Goal: Obtain resource: Download file/media

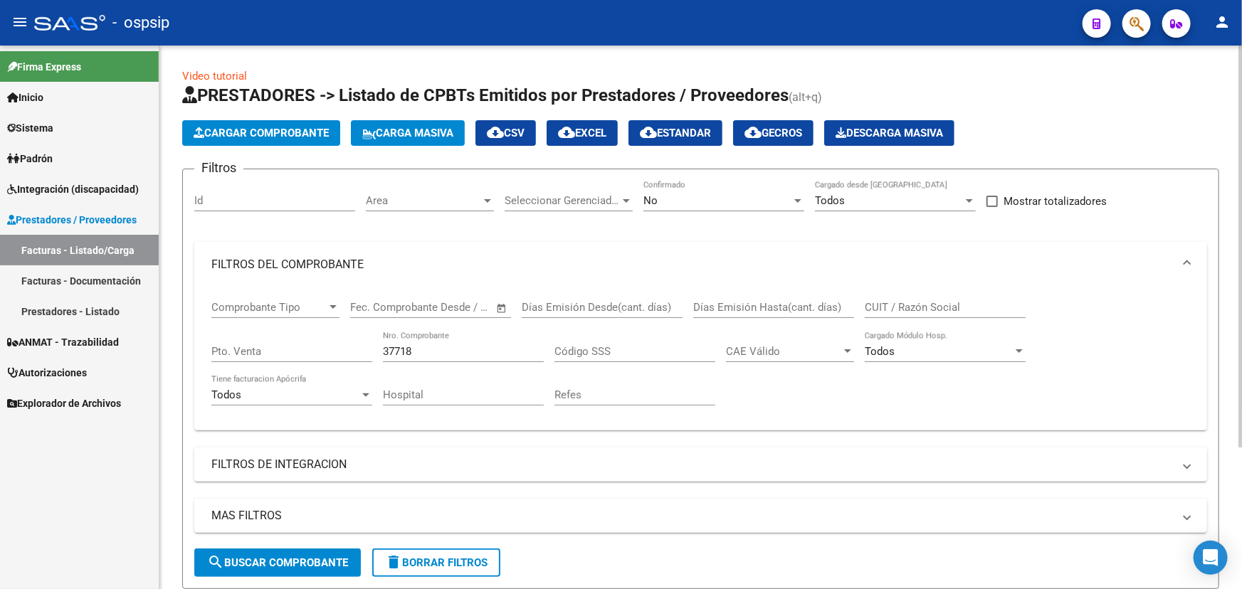
scroll to position [192, 0]
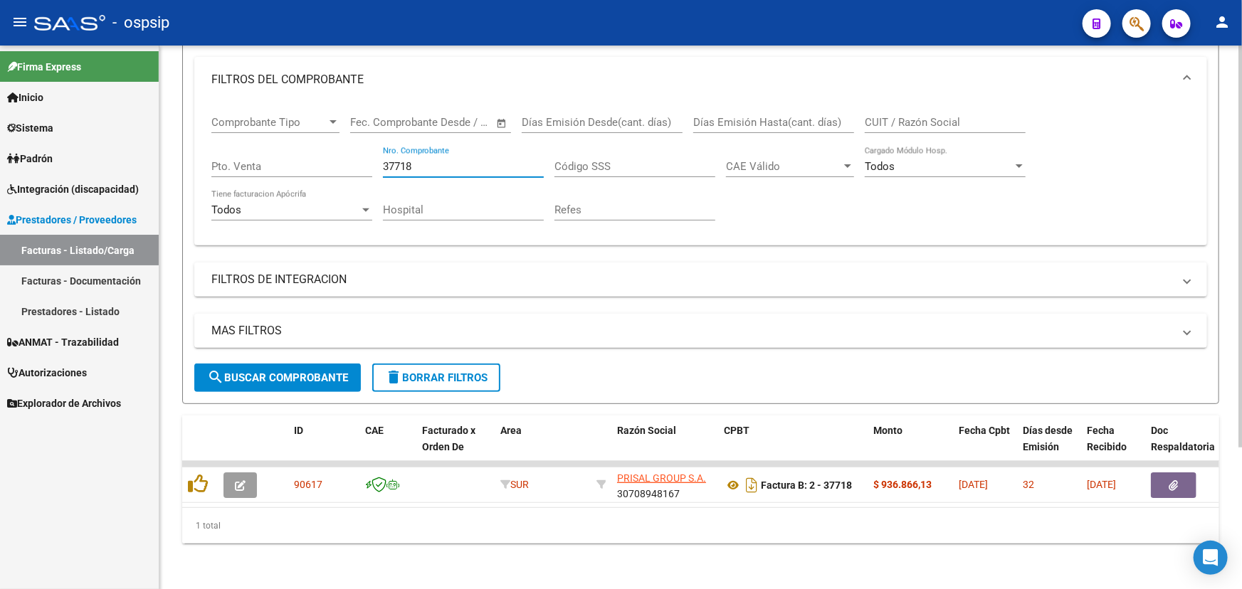
click at [396, 160] on input "37718" at bounding box center [463, 166] width 161 height 13
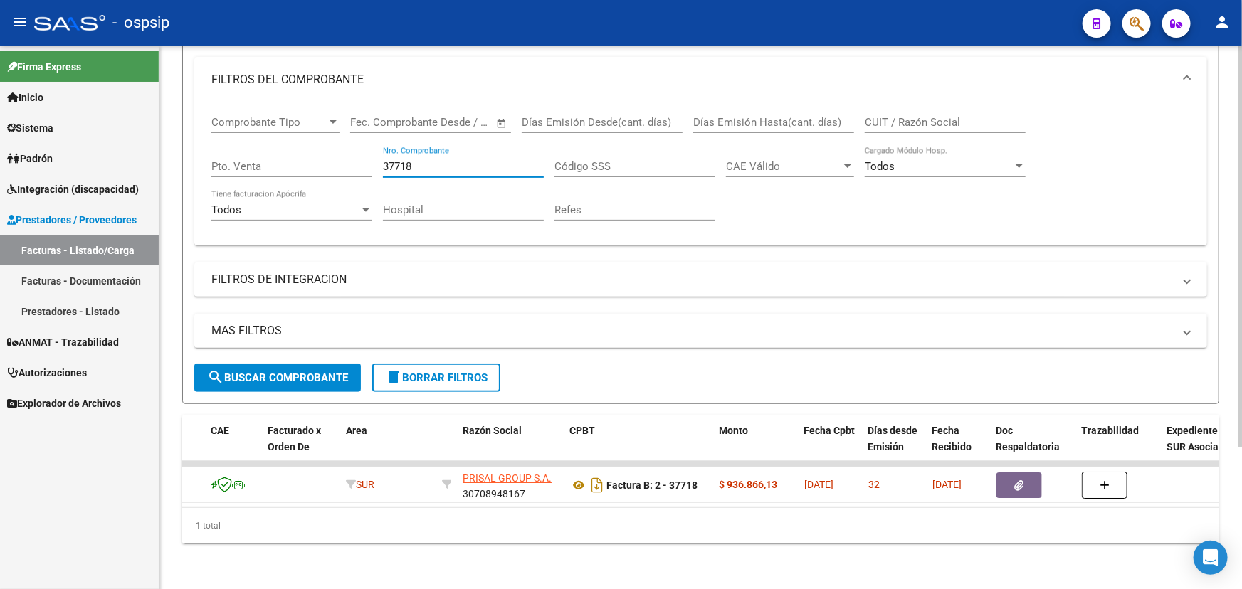
scroll to position [0, 0]
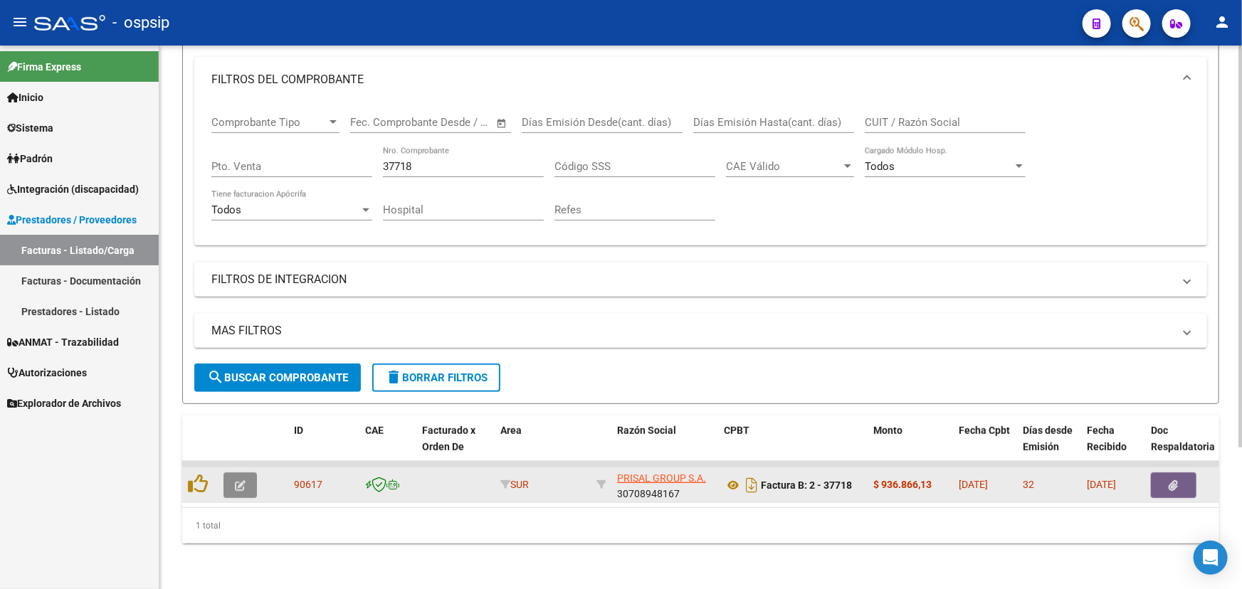
click at [238, 480] on icon "button" at bounding box center [240, 485] width 11 height 11
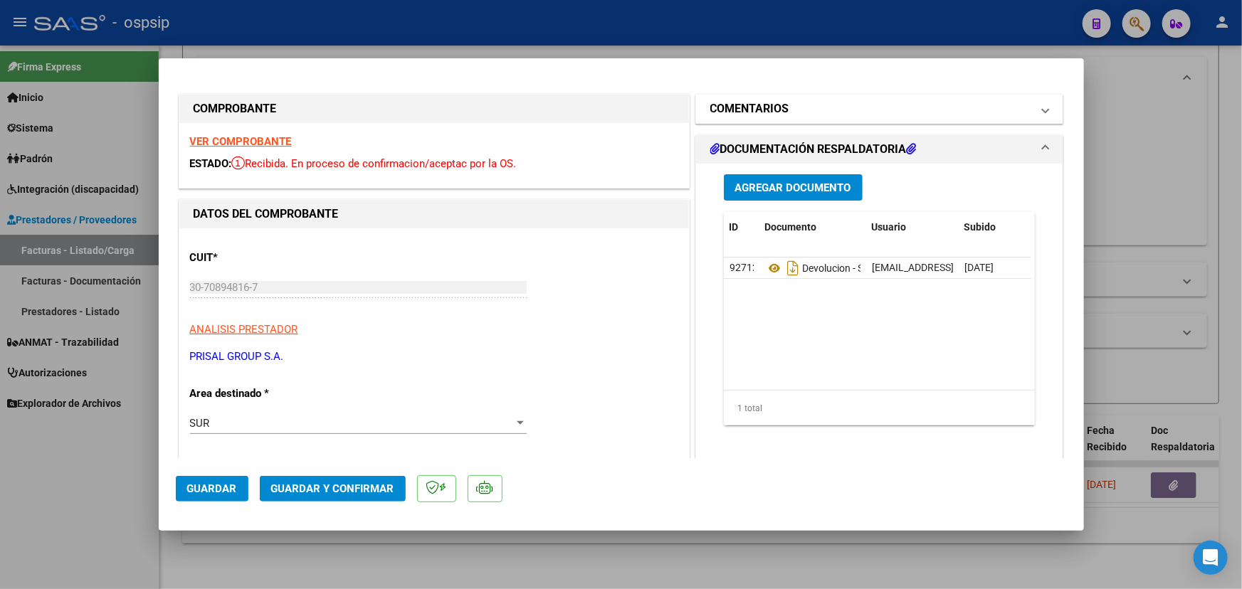
click at [778, 105] on h1 "COMENTARIOS" at bounding box center [749, 108] width 79 height 17
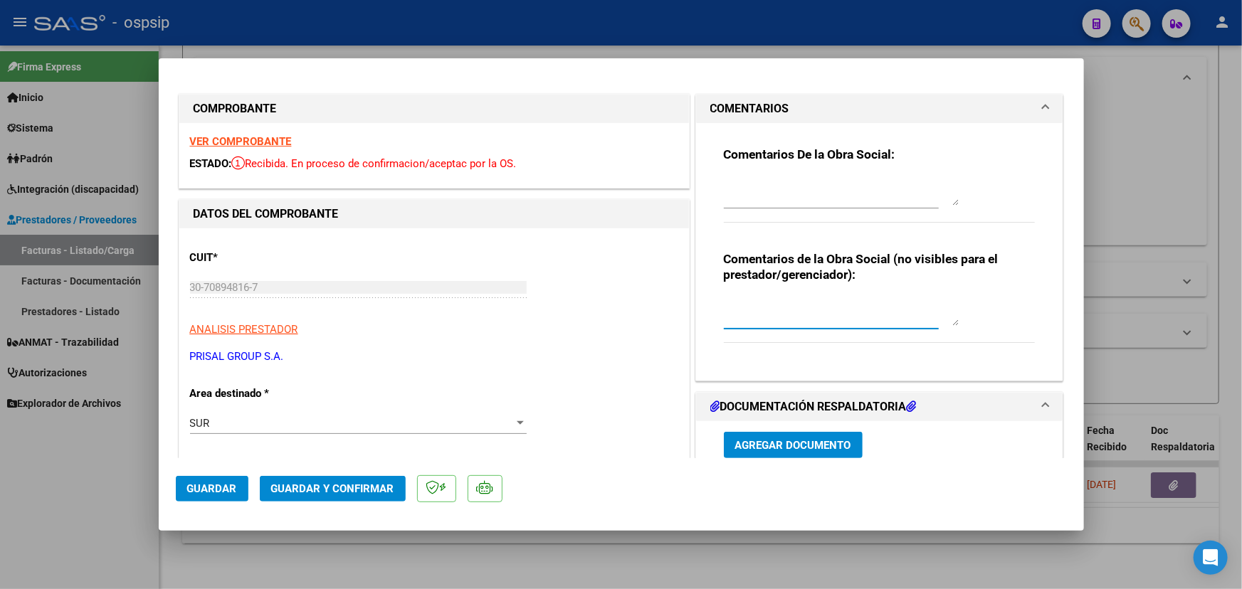
click at [776, 306] on textarea at bounding box center [841, 311] width 235 height 28
type textarea "NC 1354 POR EL TOTAL DE LA FACTURACION"
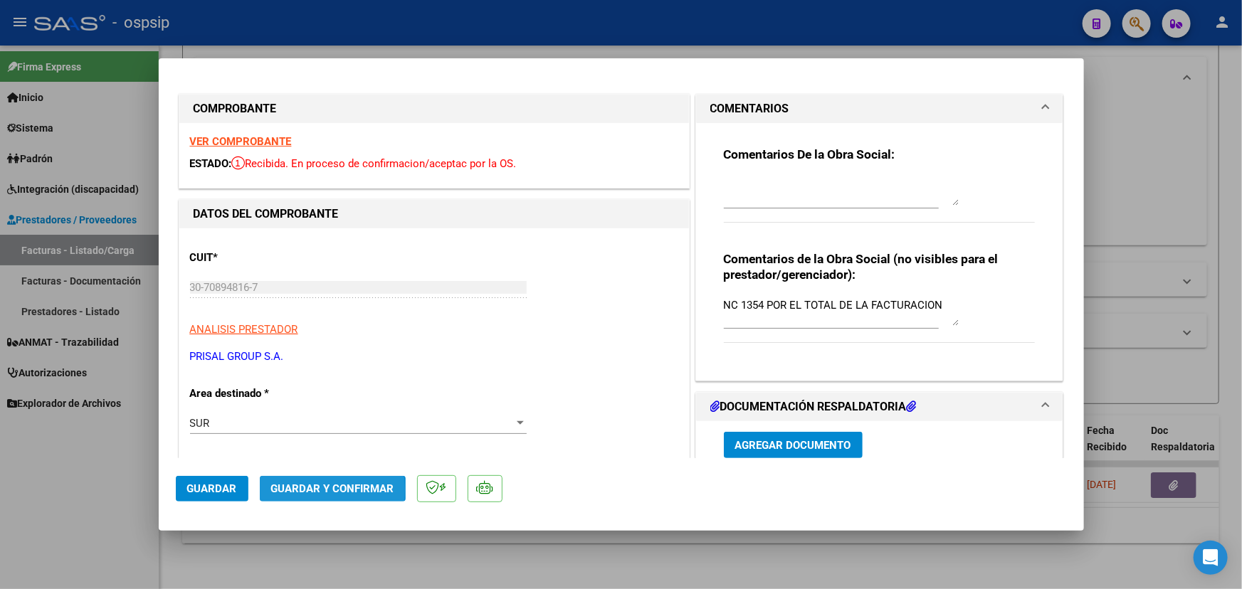
click at [291, 491] on span "Guardar y Confirmar" at bounding box center [332, 488] width 123 height 13
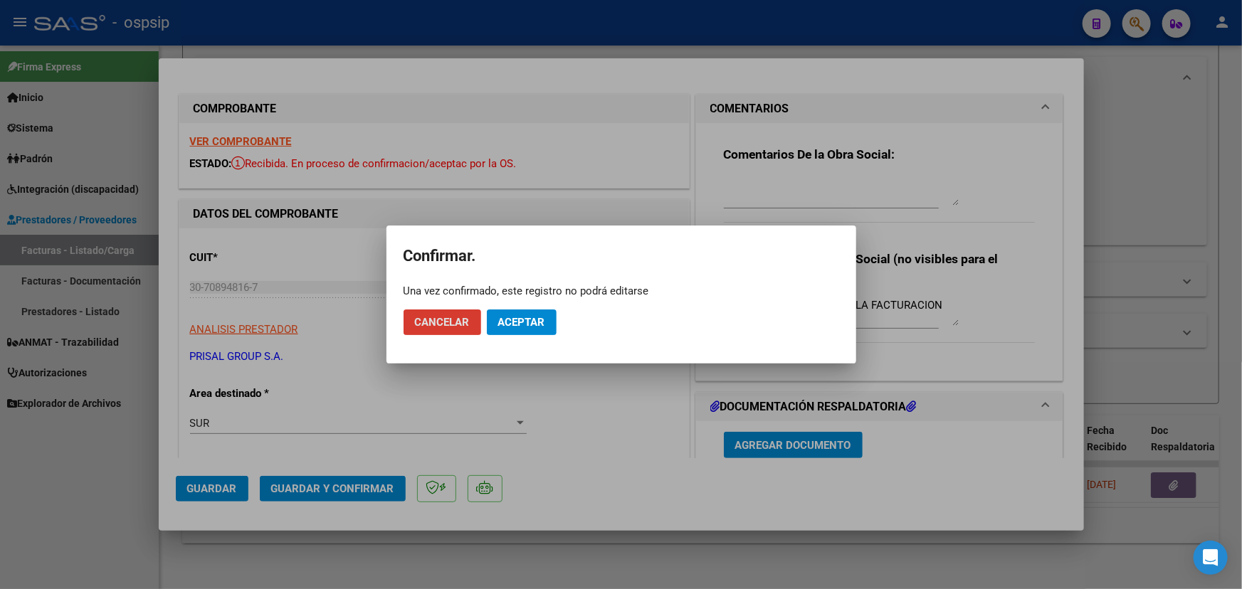
click at [541, 323] on span "Aceptar" at bounding box center [521, 322] width 47 height 13
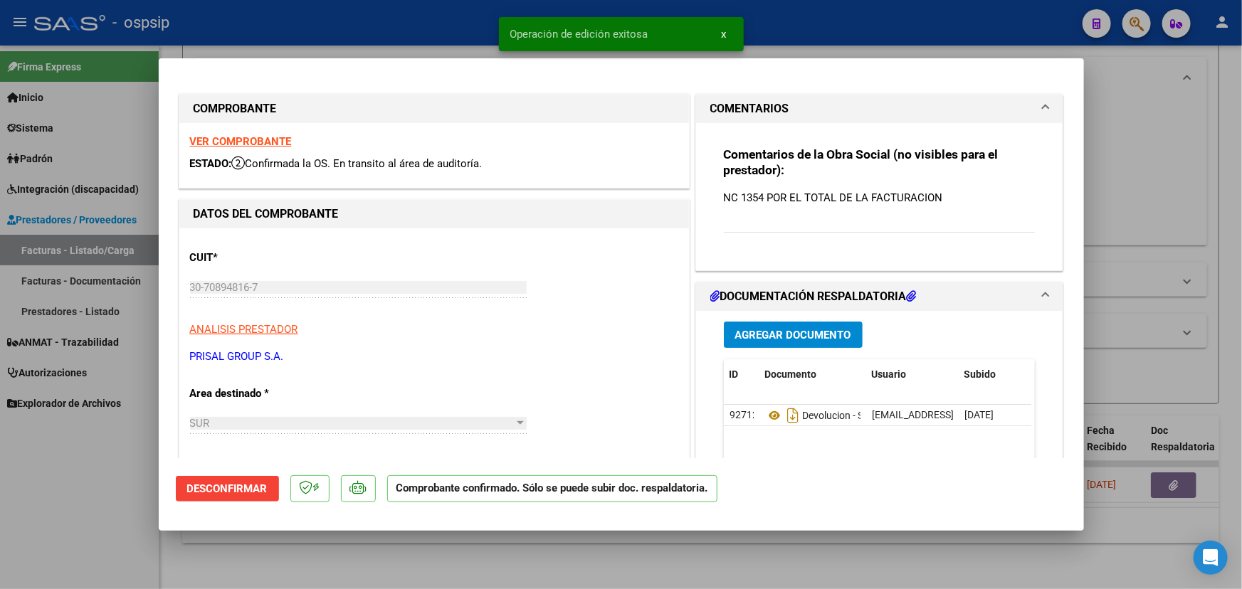
type input "$ 0,00"
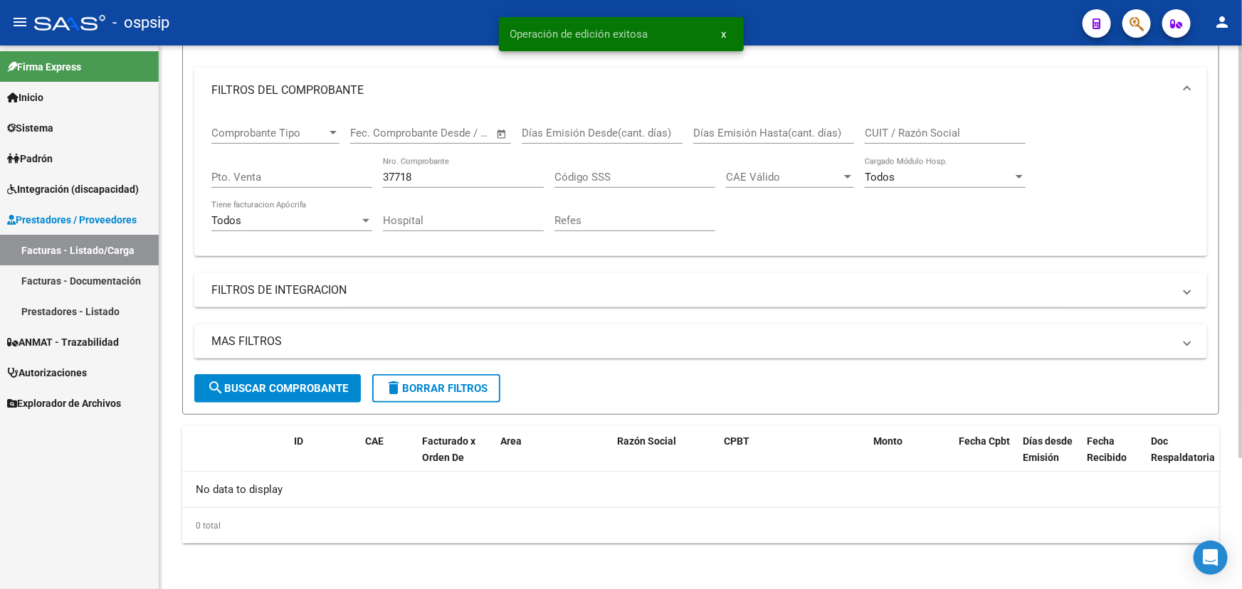
scroll to position [172, 0]
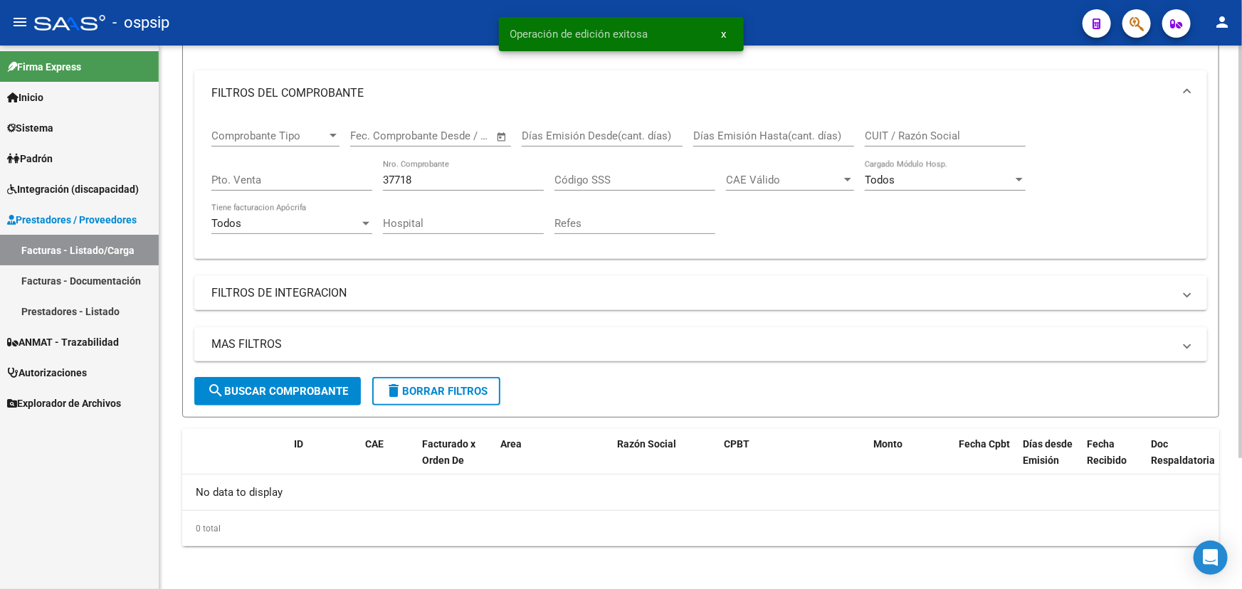
click at [399, 179] on input "37718" at bounding box center [463, 180] width 161 height 13
click at [400, 179] on input "37718" at bounding box center [463, 180] width 161 height 13
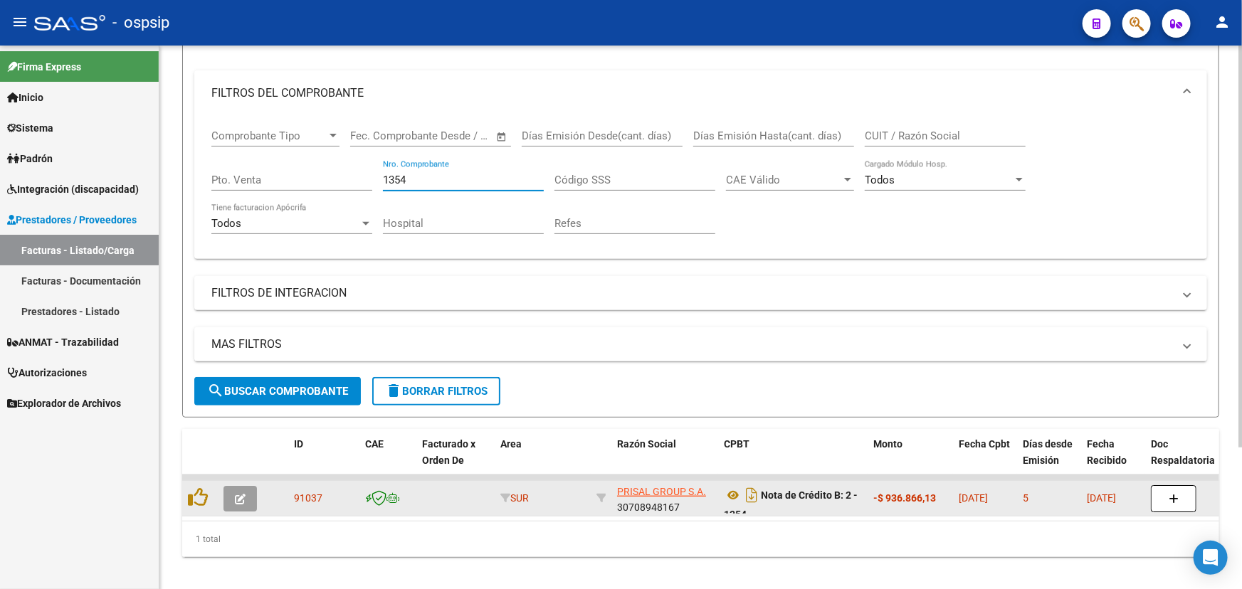
type input "1354"
click at [243, 494] on icon "button" at bounding box center [240, 499] width 11 height 11
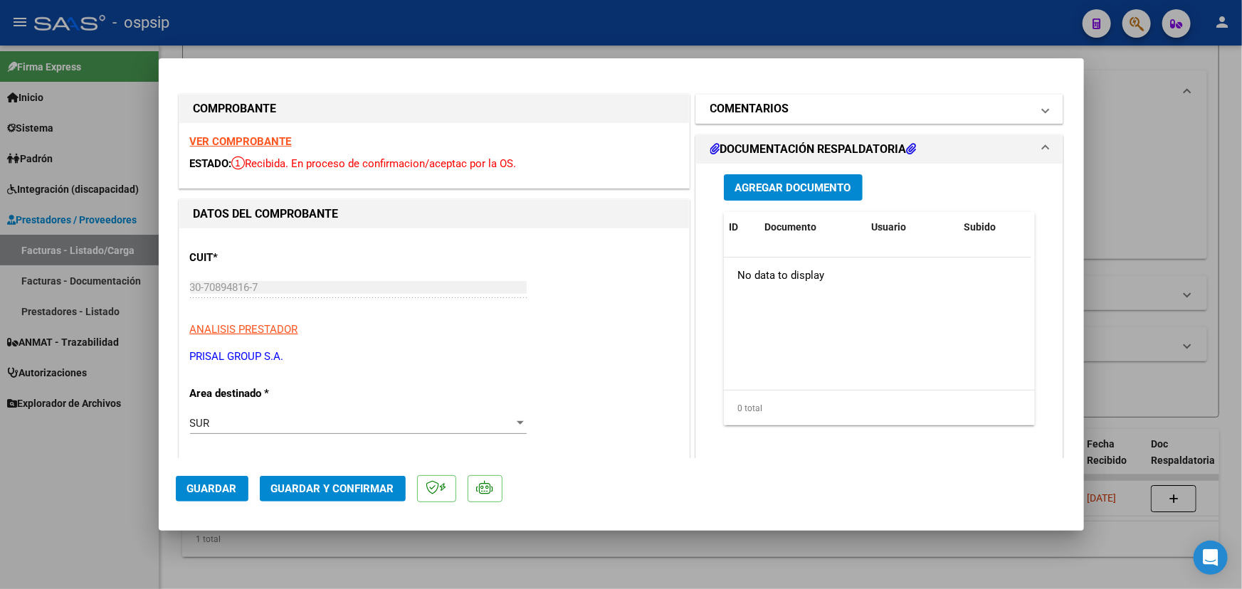
click at [823, 109] on mat-panel-title "COMENTARIOS" at bounding box center [871, 108] width 322 height 17
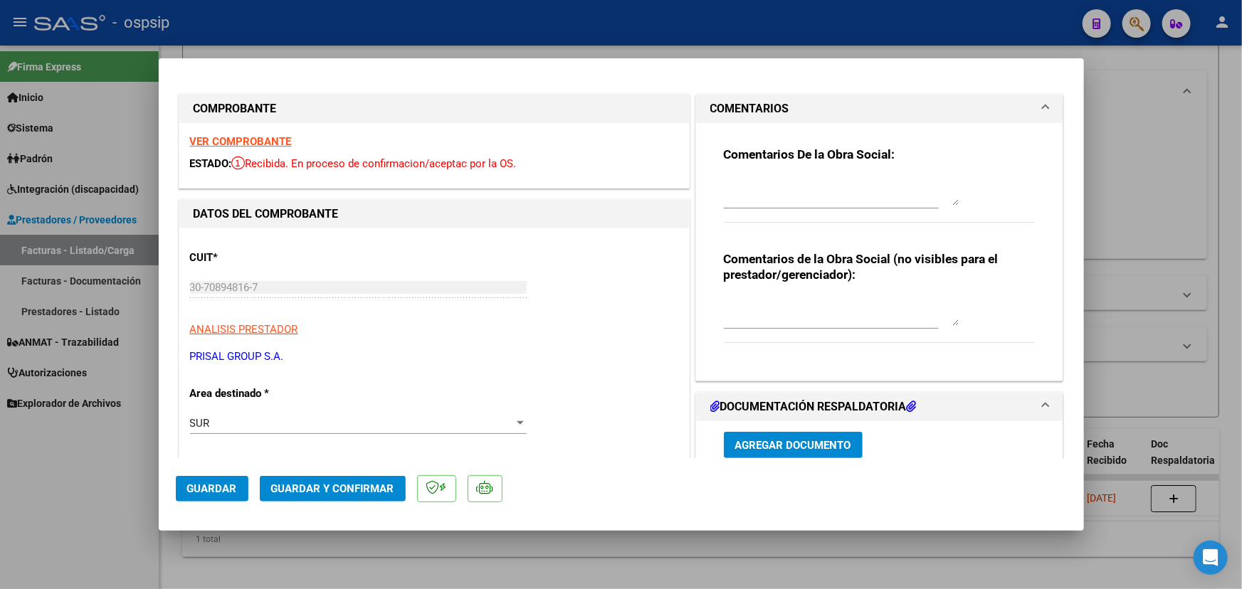
click at [783, 312] on textarea at bounding box center [841, 311] width 235 height 28
type textarea "NC SOBRE FC 02-00037718"
click at [288, 489] on span "Guardar y Confirmar" at bounding box center [332, 488] width 123 height 13
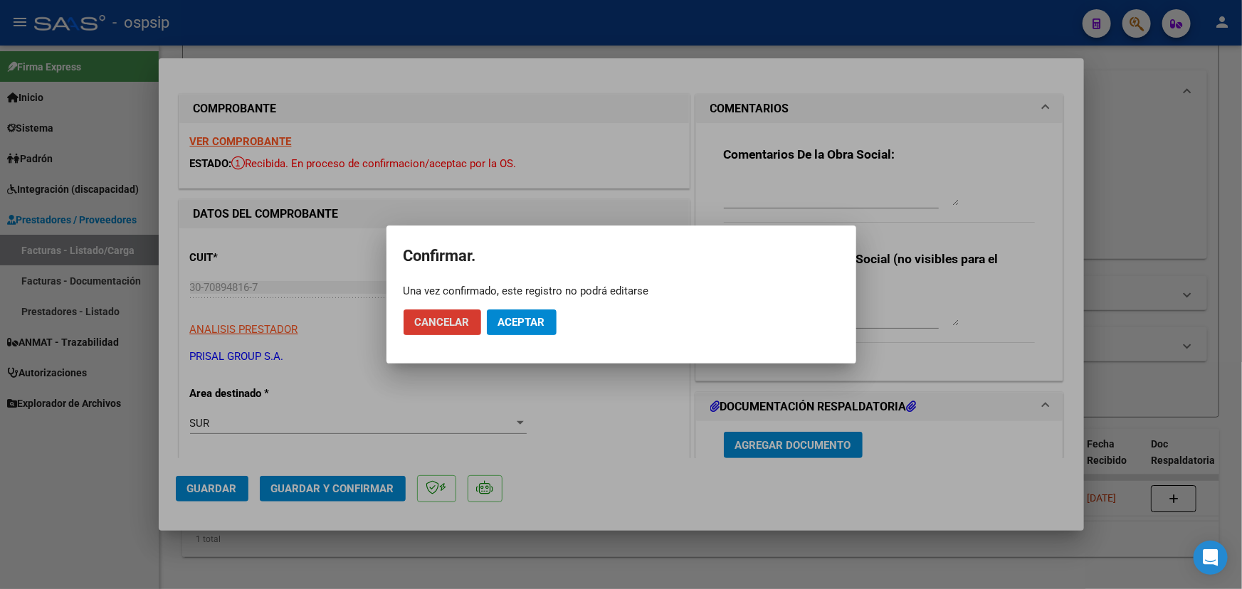
click at [538, 322] on span "Aceptar" at bounding box center [521, 322] width 47 height 13
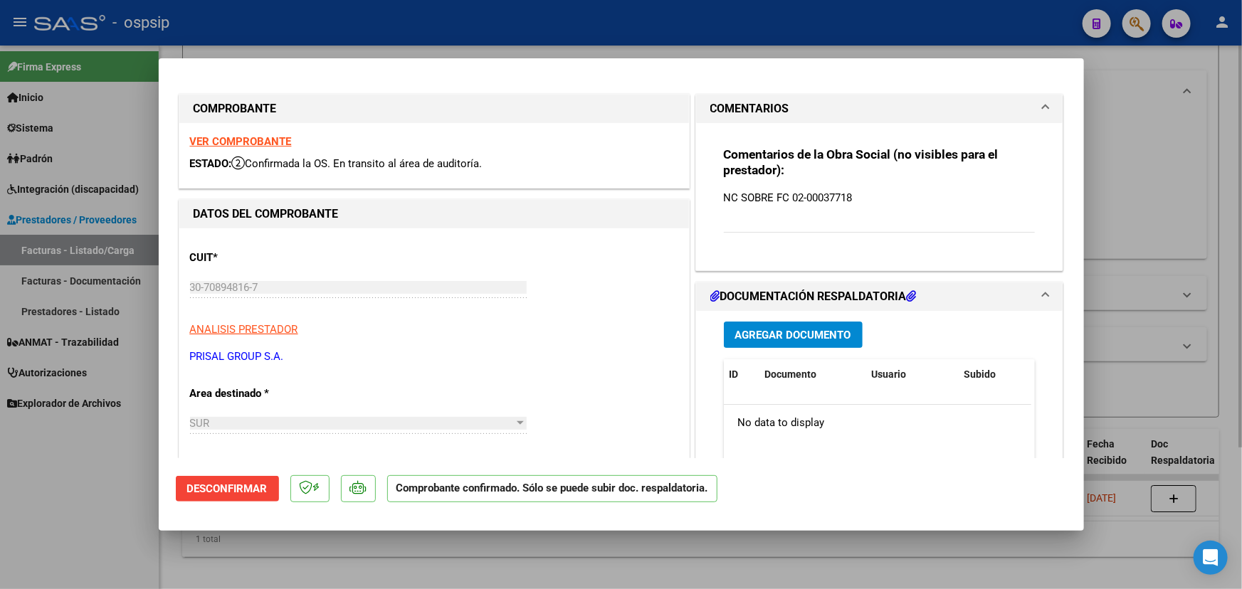
type input "$ 0,00"
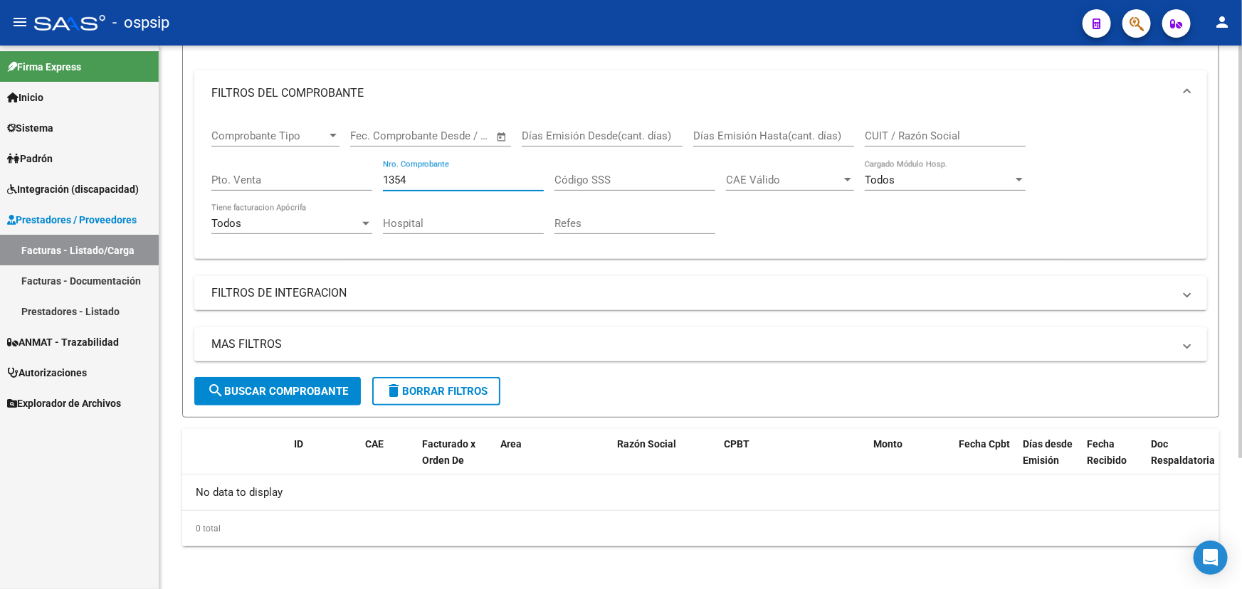
click at [399, 179] on input "1354" at bounding box center [463, 180] width 161 height 13
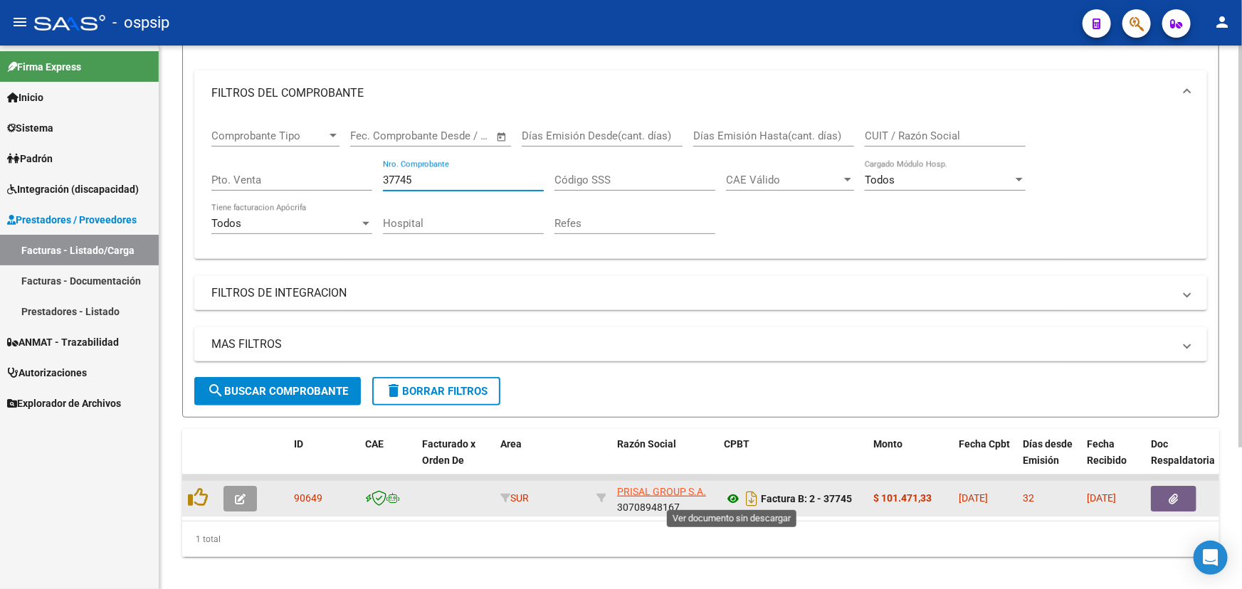
click at [732, 494] on icon at bounding box center [733, 498] width 19 height 17
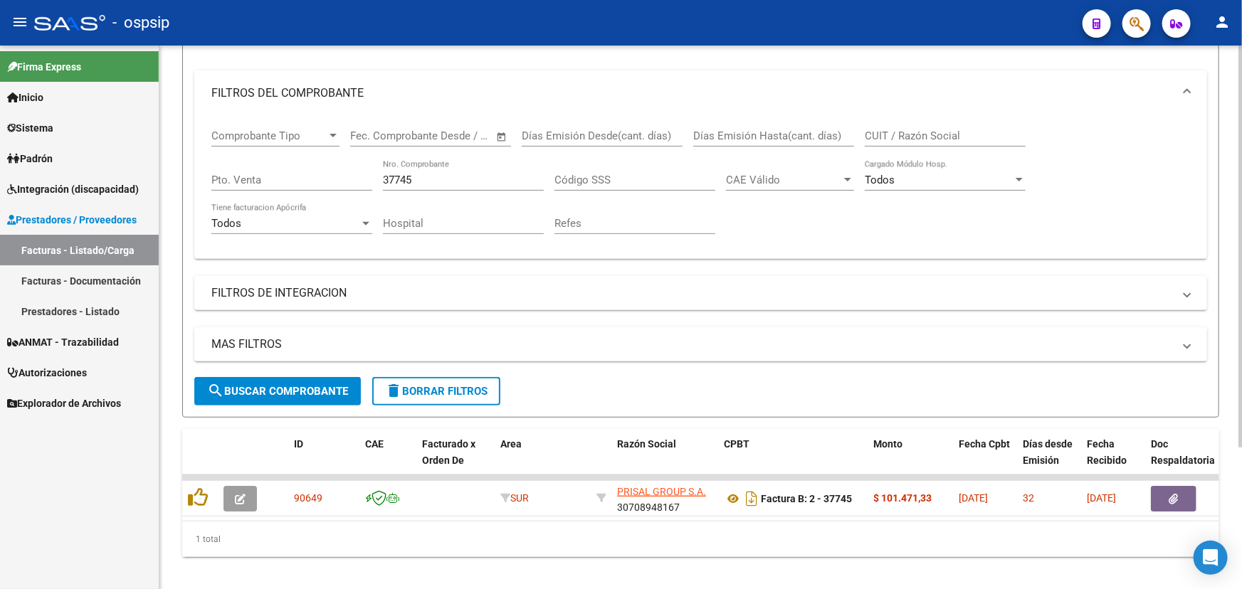
click at [414, 184] on div "37745 Nro. Comprobante" at bounding box center [463, 175] width 161 height 31
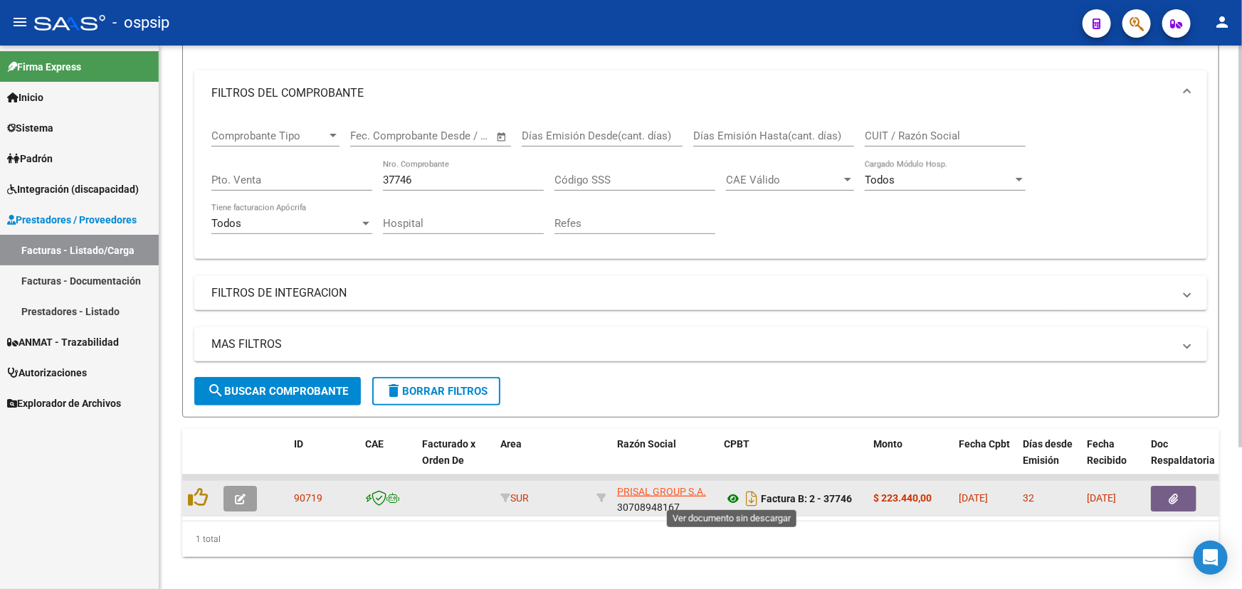
click at [729, 495] on icon at bounding box center [733, 498] width 19 height 17
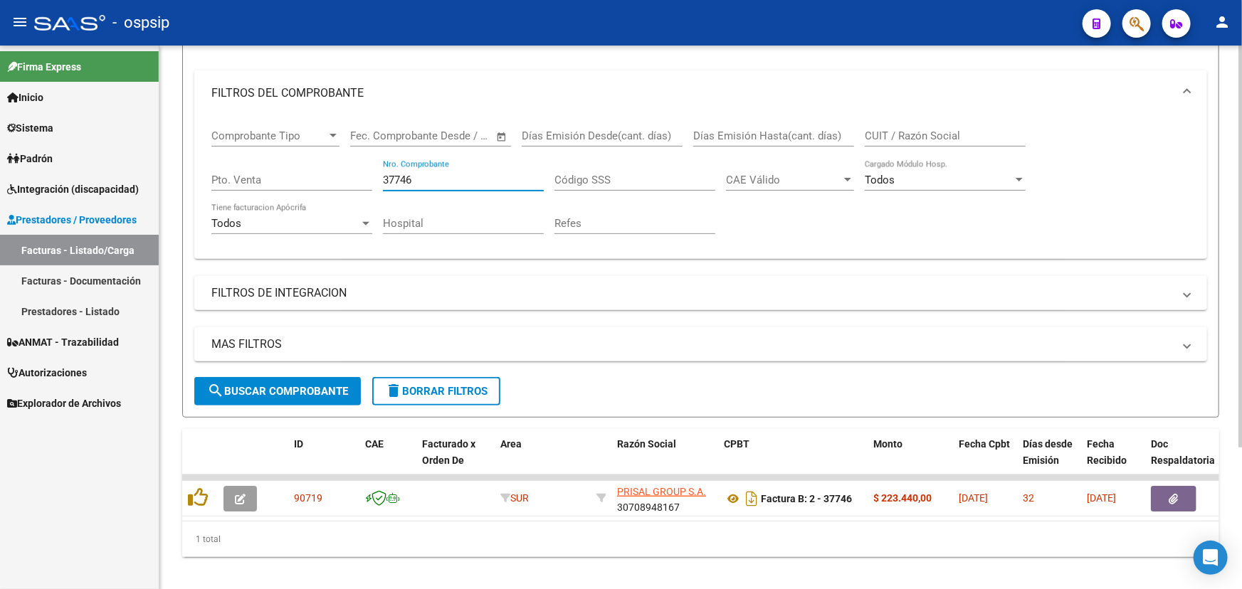
click at [410, 178] on input "37746" at bounding box center [463, 180] width 161 height 13
click at [394, 176] on input "37746" at bounding box center [463, 180] width 161 height 13
click at [393, 176] on input "37746" at bounding box center [463, 180] width 161 height 13
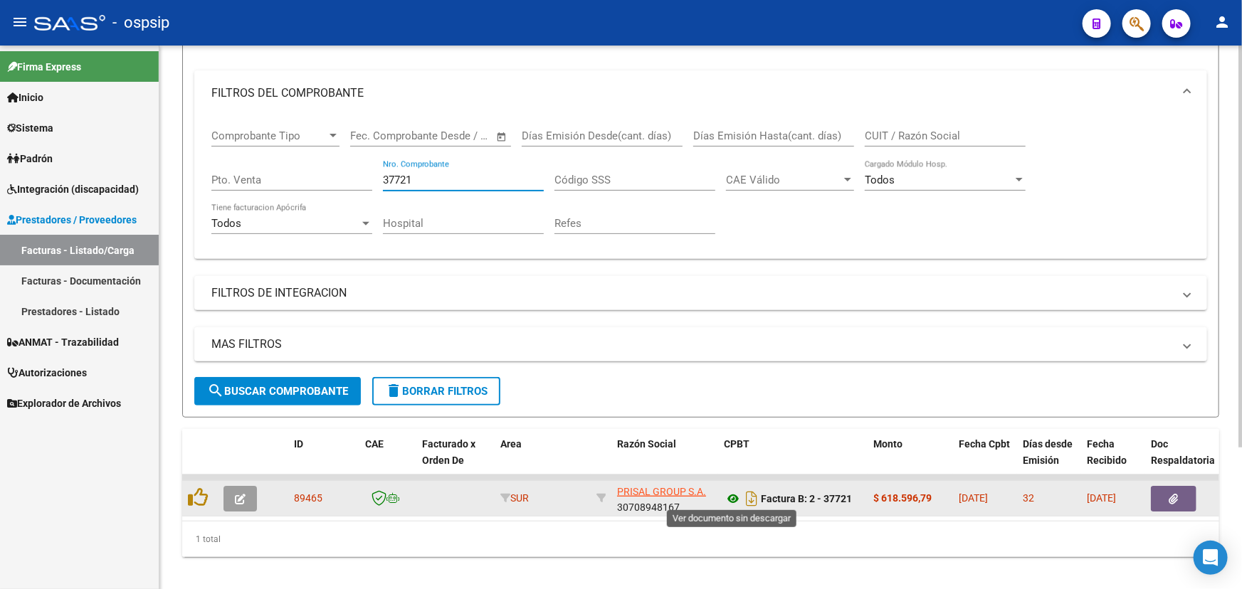
click at [728, 493] on icon at bounding box center [733, 498] width 19 height 17
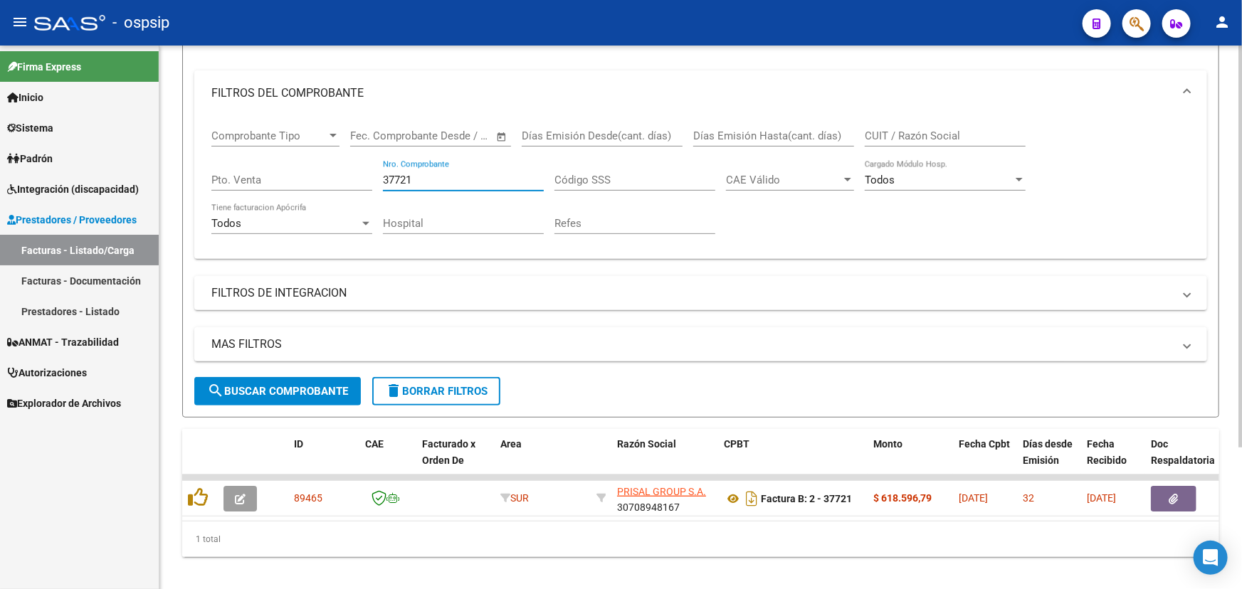
click at [426, 179] on input "37721" at bounding box center [463, 180] width 161 height 13
drag, startPoint x: 426, startPoint y: 178, endPoint x: 418, endPoint y: 178, distance: 8.5
click at [426, 177] on input "37721" at bounding box center [463, 180] width 161 height 13
click at [407, 178] on input "37721" at bounding box center [463, 180] width 161 height 13
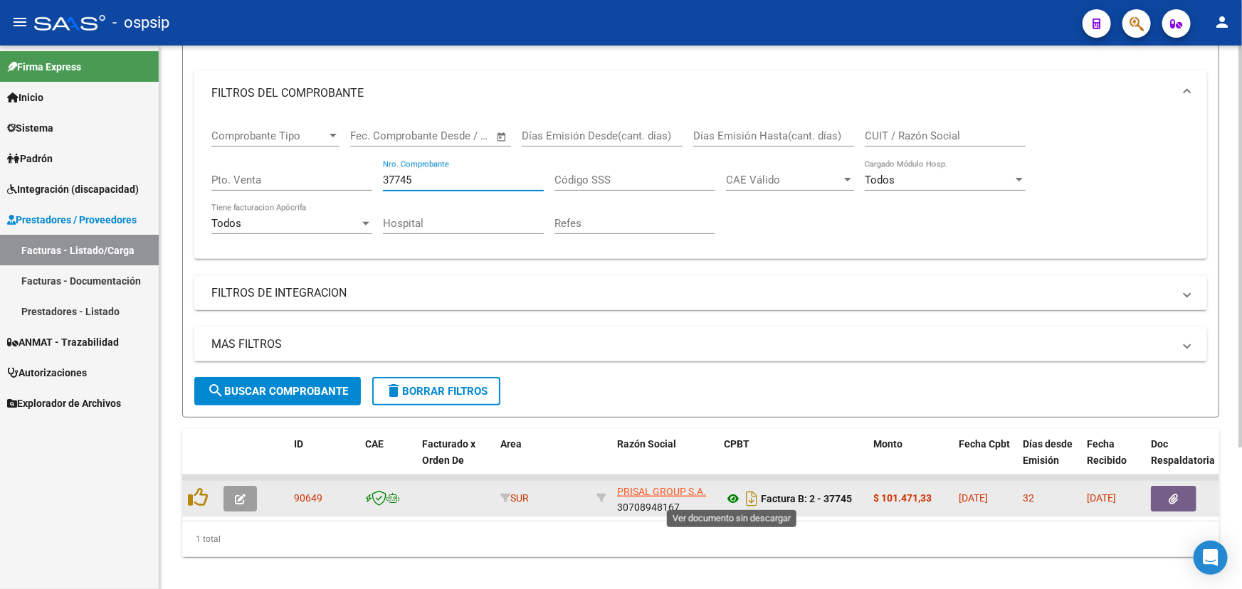
click at [733, 490] on icon at bounding box center [733, 498] width 19 height 17
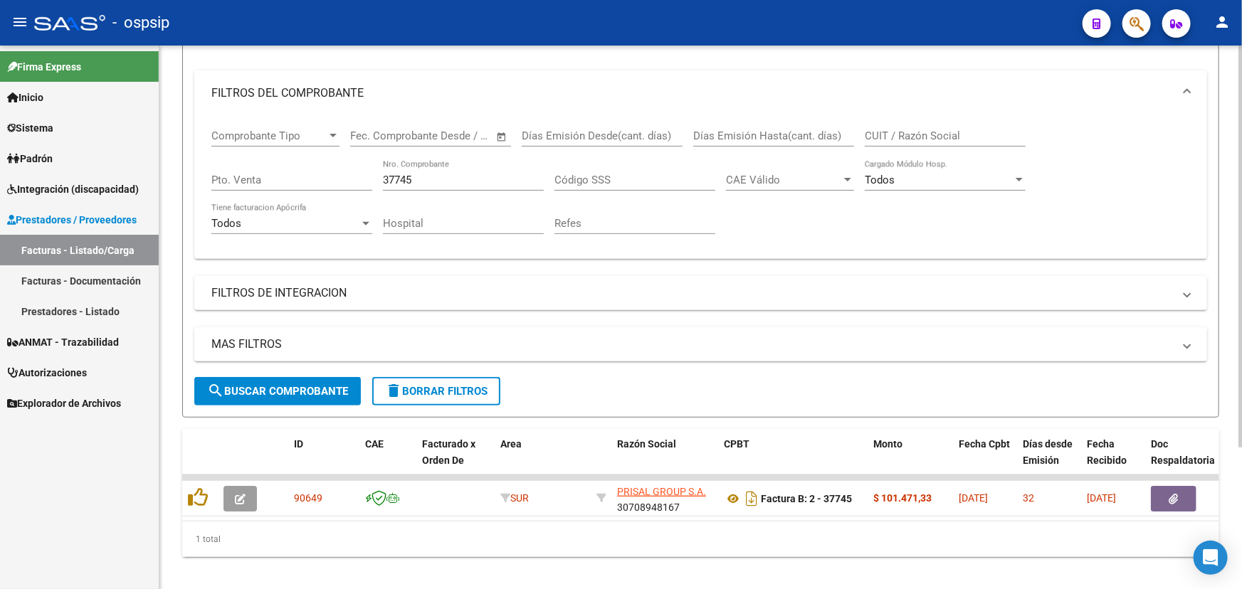
click at [404, 176] on input "37745" at bounding box center [463, 180] width 161 height 13
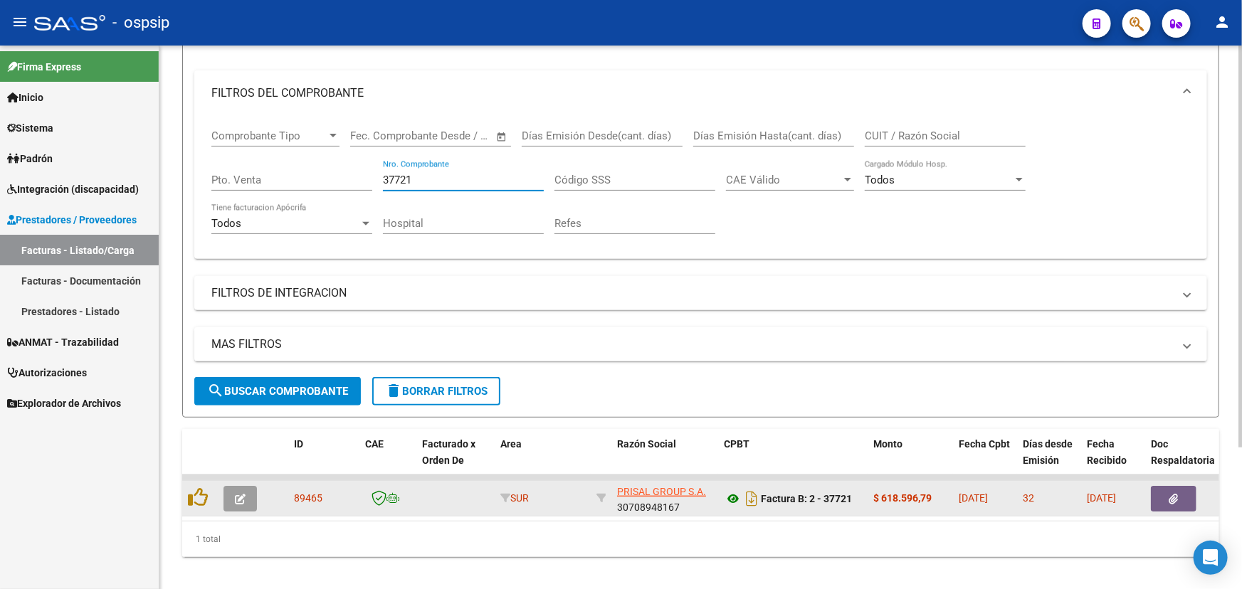
click at [736, 502] on icon at bounding box center [733, 498] width 19 height 17
click at [1164, 498] on button "button" at bounding box center [1174, 499] width 46 height 26
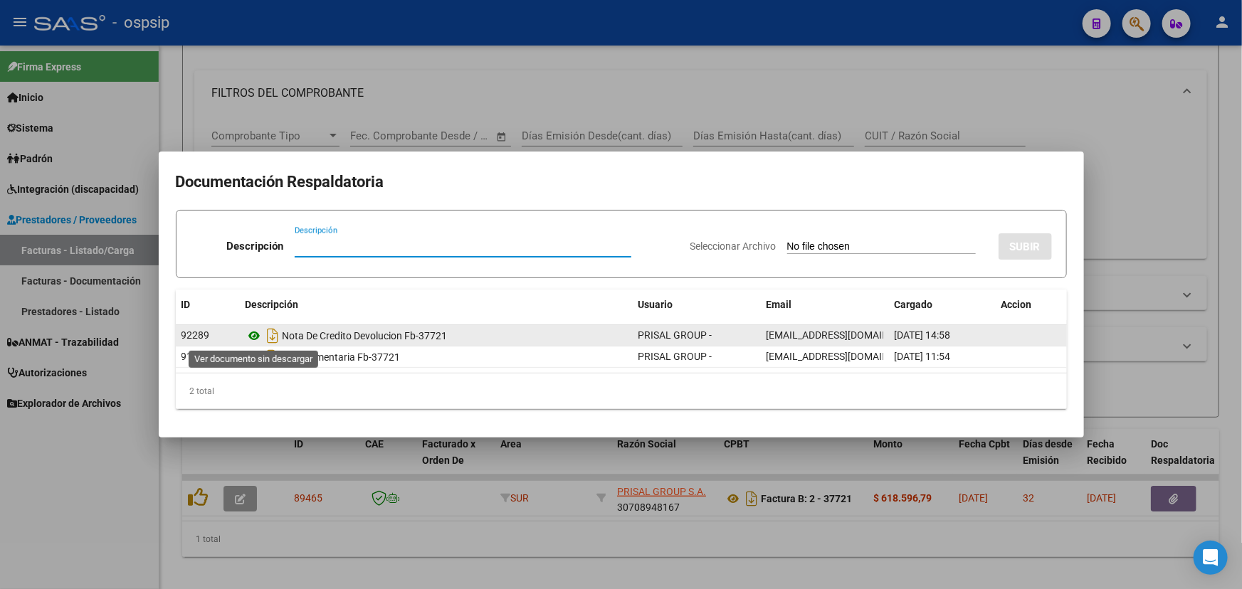
click at [252, 334] on icon at bounding box center [255, 335] width 19 height 17
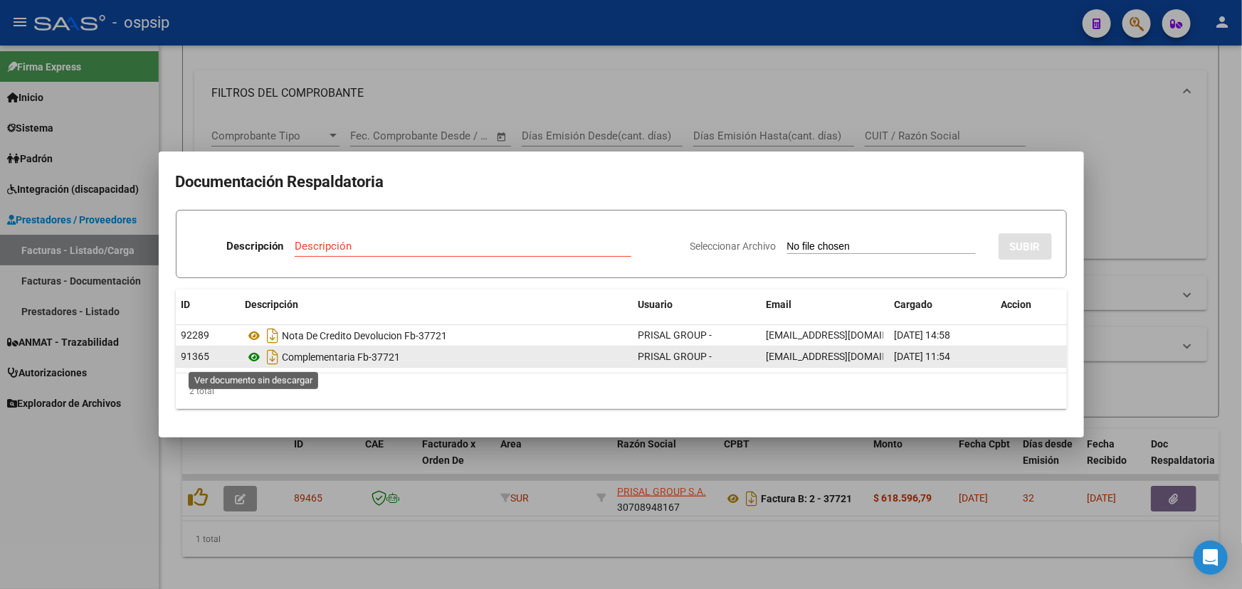
click at [257, 357] on icon at bounding box center [255, 357] width 19 height 17
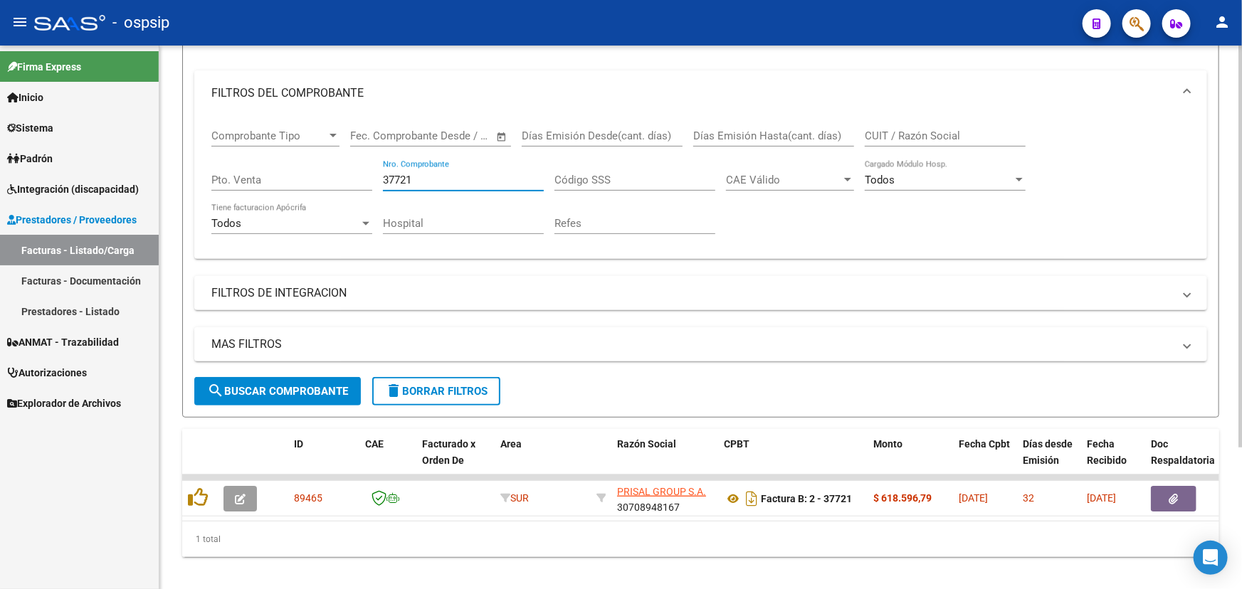
click at [404, 177] on input "37721" at bounding box center [463, 180] width 161 height 13
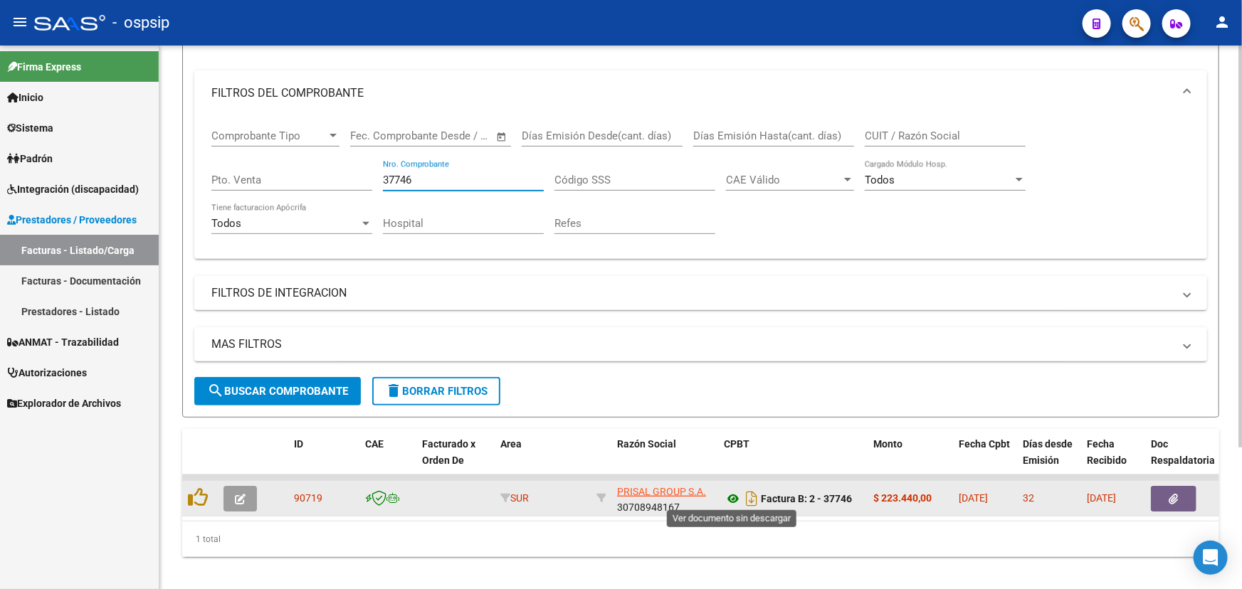
click at [733, 495] on icon at bounding box center [733, 498] width 19 height 17
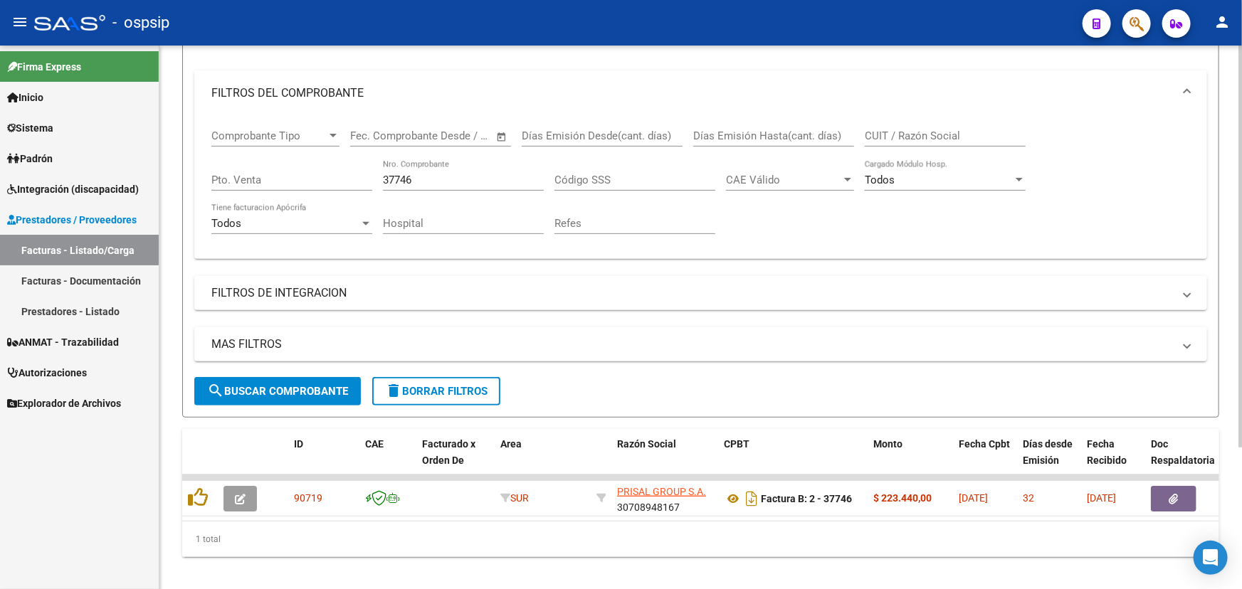
click at [392, 177] on input "37746" at bounding box center [463, 180] width 161 height 13
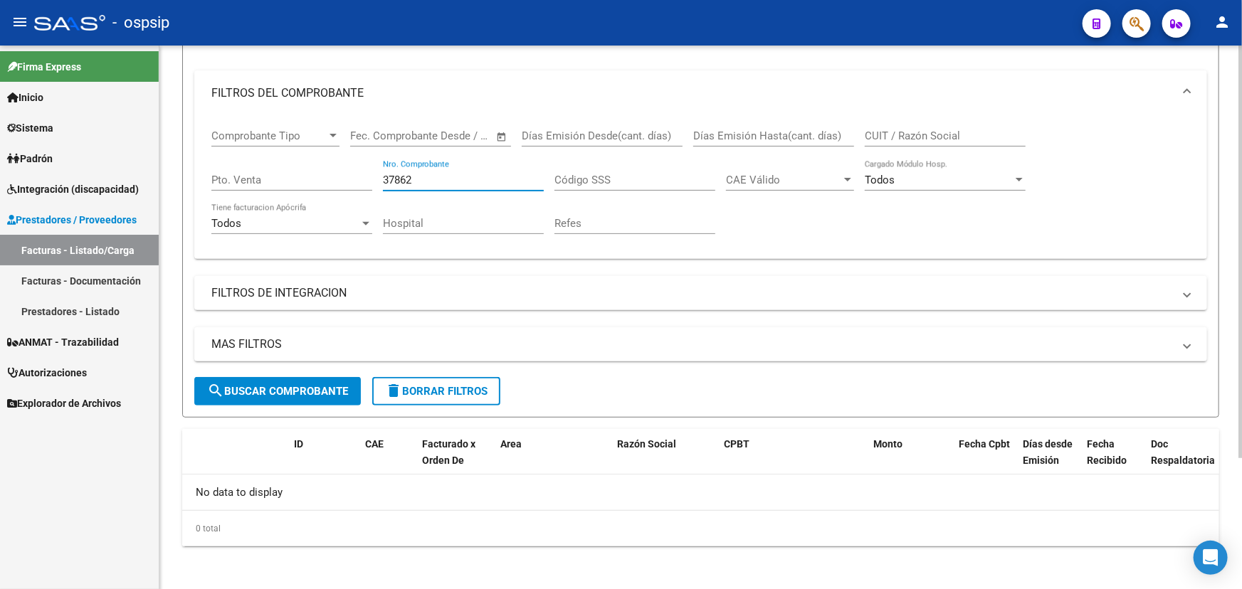
scroll to position [0, 0]
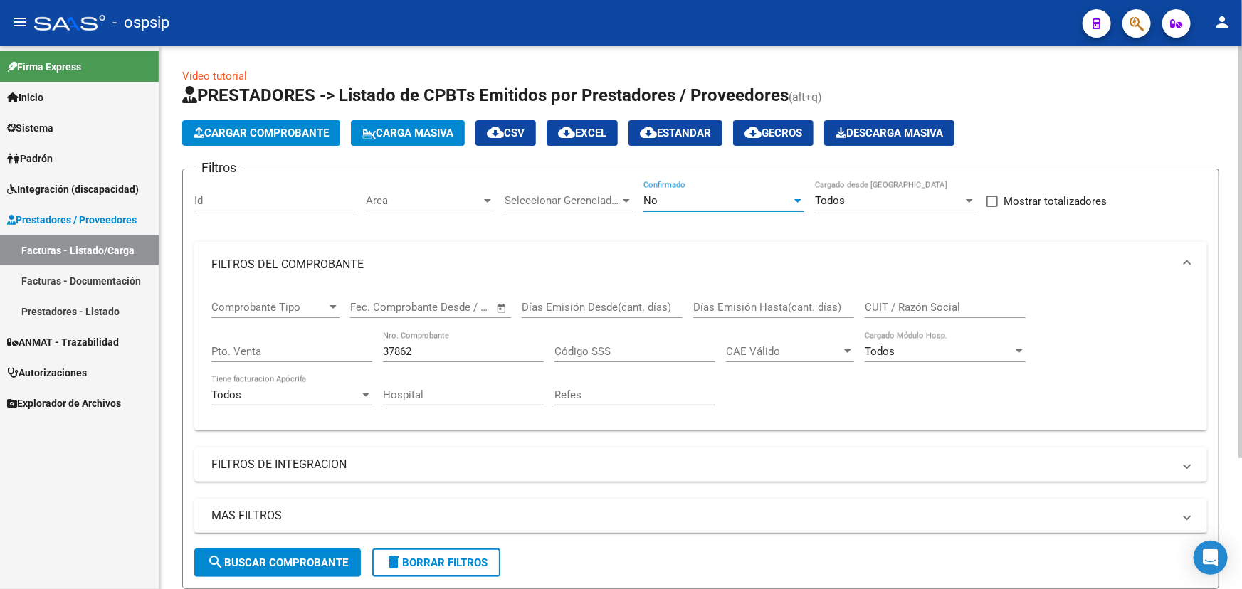
click at [732, 201] on div "No" at bounding box center [717, 200] width 148 height 13
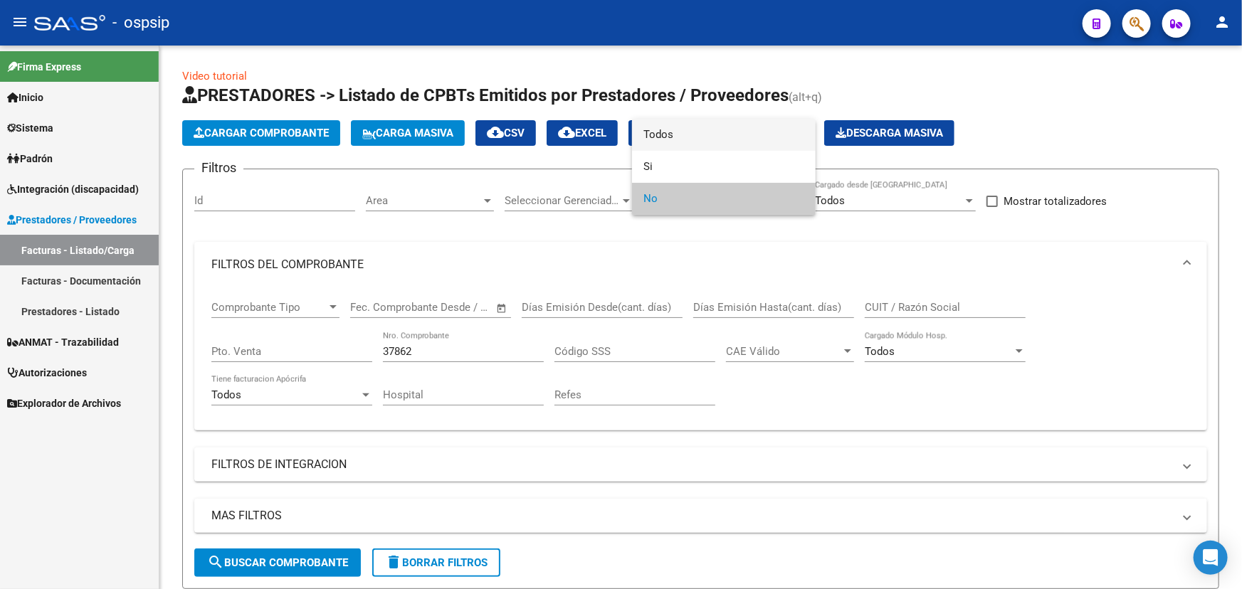
click at [697, 131] on span "Todos" at bounding box center [723, 135] width 161 height 32
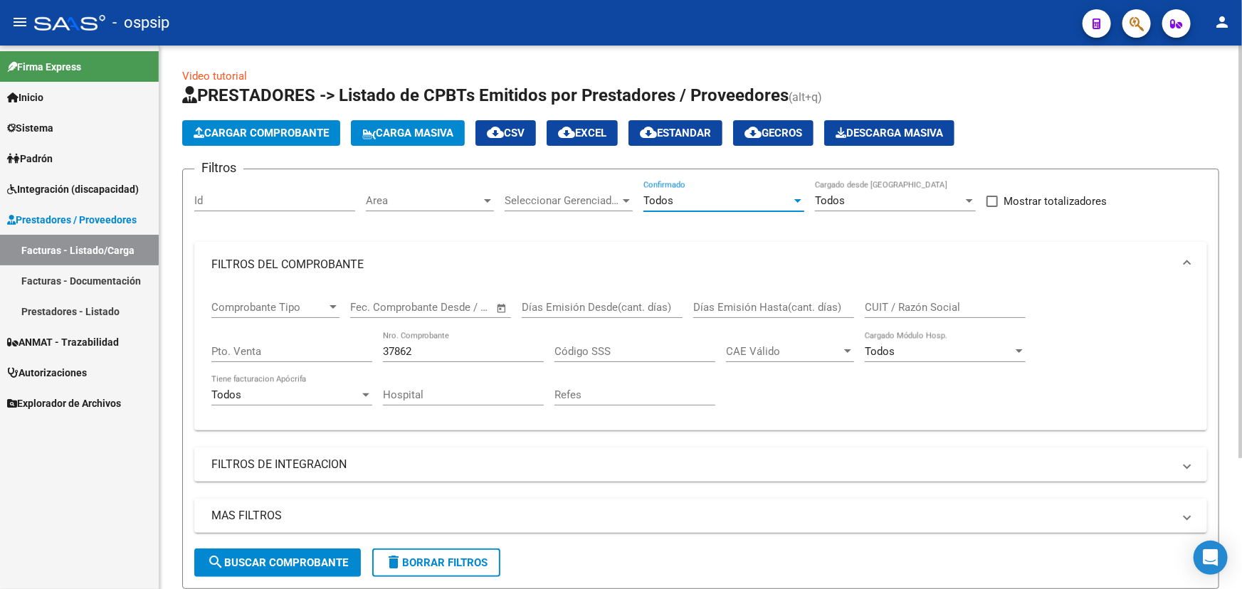
click at [311, 557] on span "search Buscar Comprobante" at bounding box center [277, 563] width 141 height 13
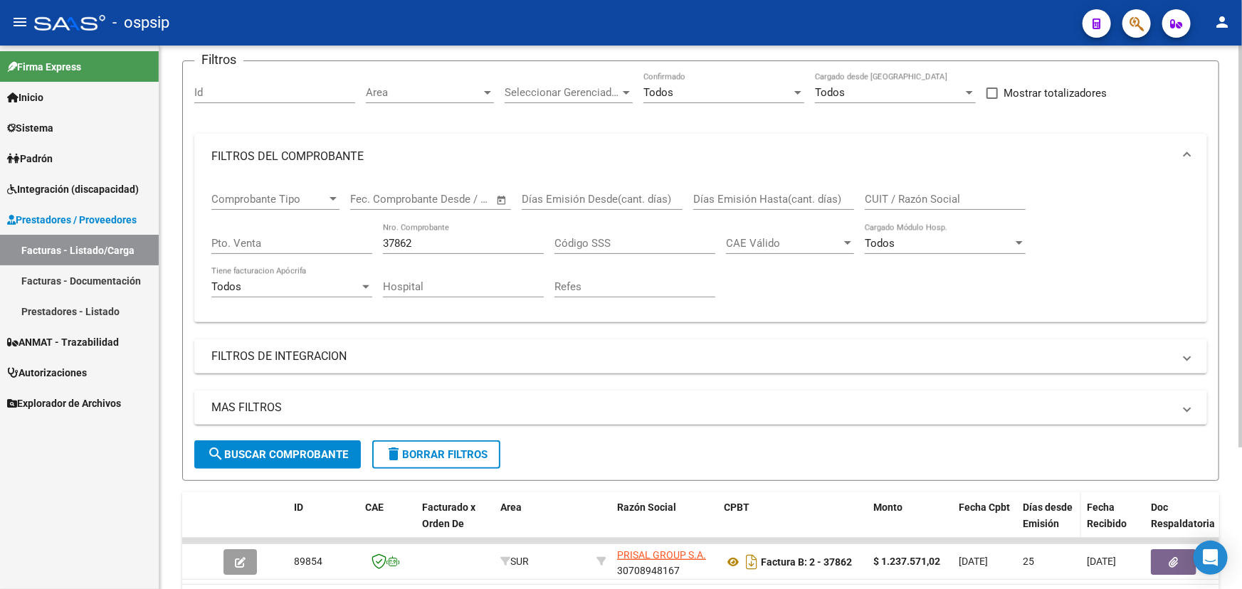
scroll to position [192, 0]
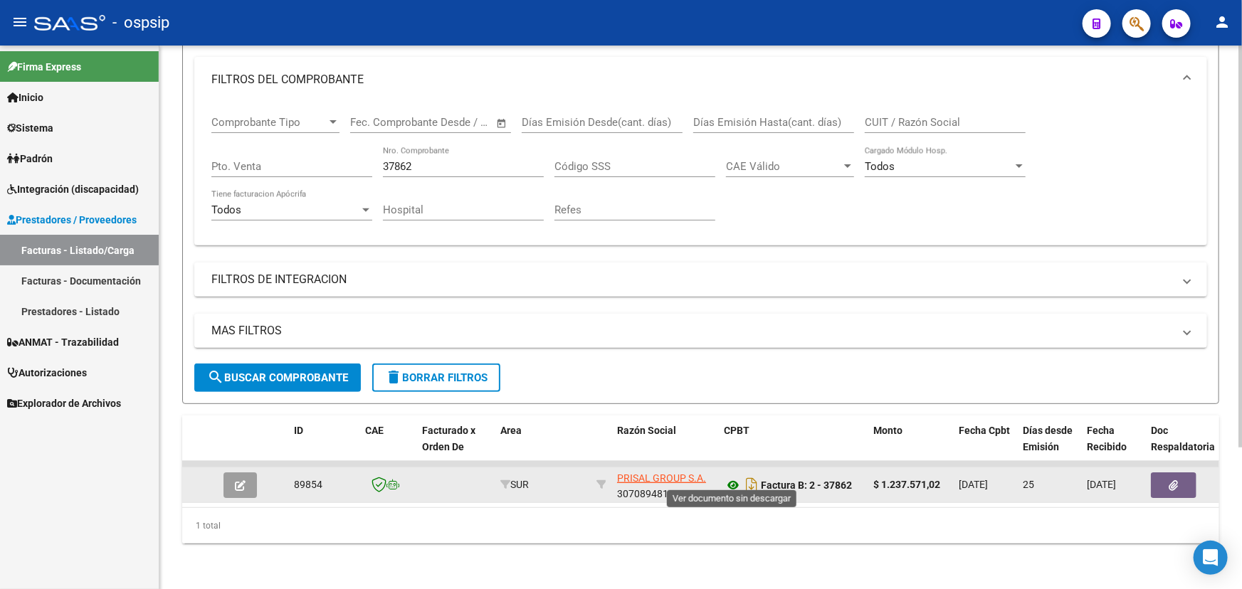
click at [729, 477] on icon at bounding box center [733, 485] width 19 height 17
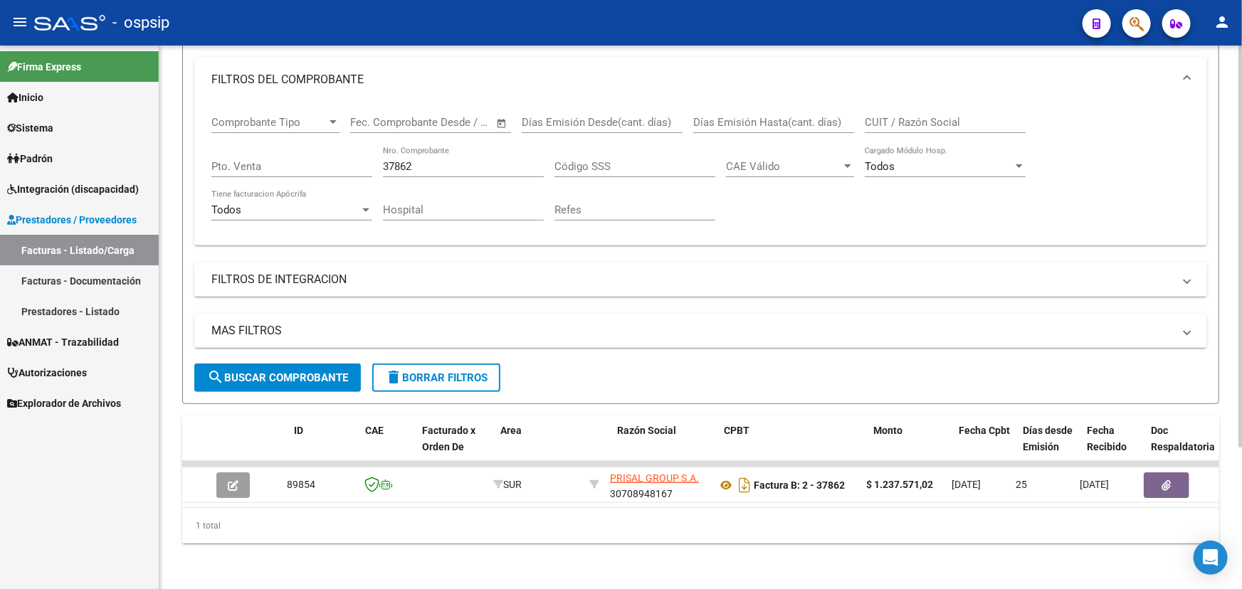
scroll to position [0, 0]
click at [404, 160] on input "37862" at bounding box center [463, 166] width 161 height 13
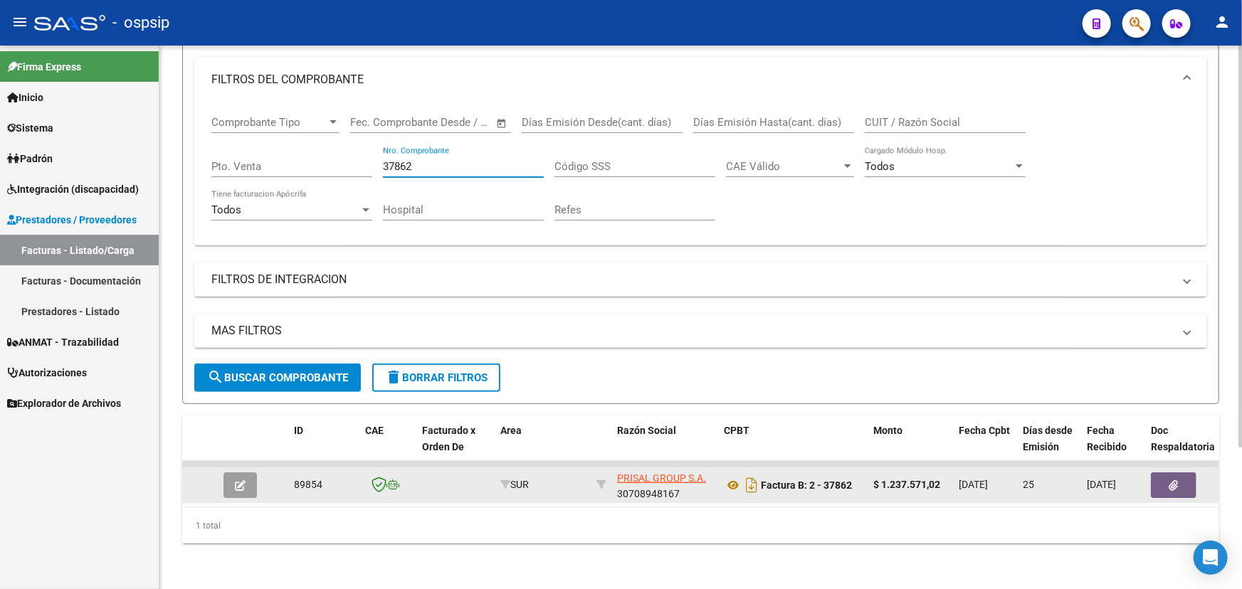
click at [1186, 473] on button "button" at bounding box center [1174, 486] width 46 height 26
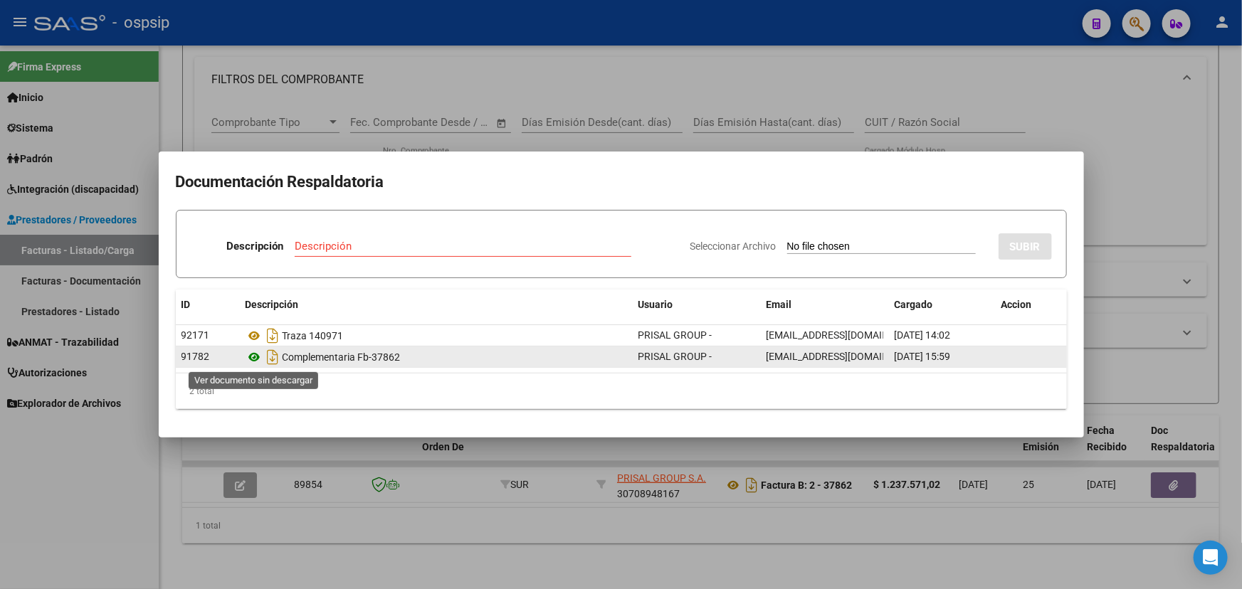
click at [255, 355] on icon at bounding box center [255, 357] width 19 height 17
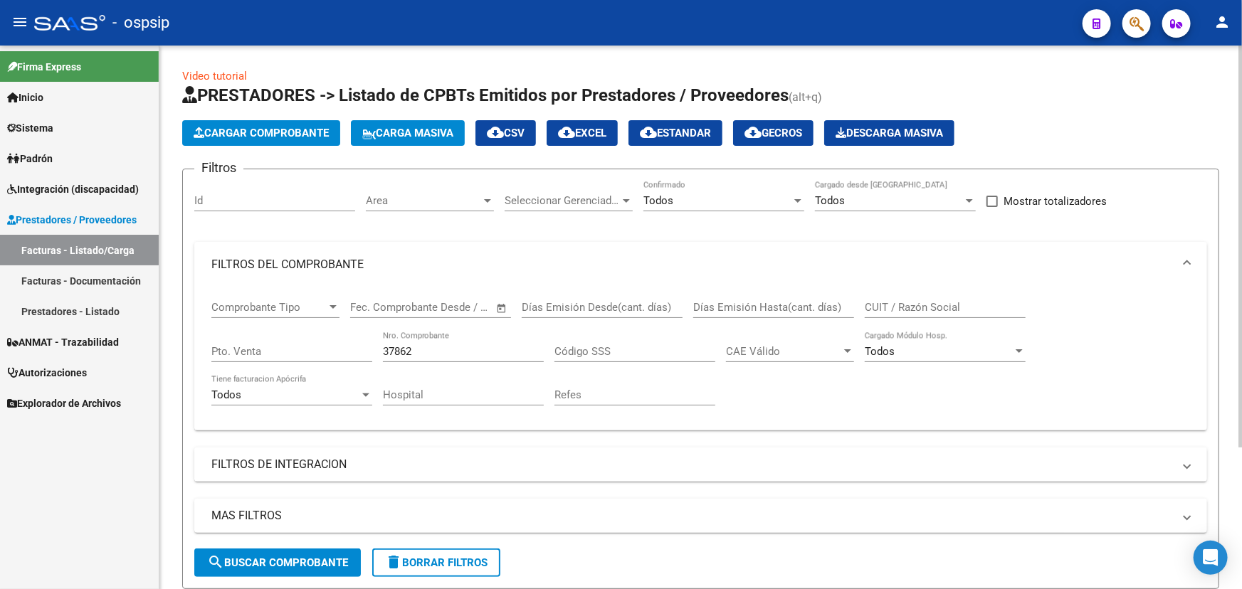
click at [406, 351] on input "37862" at bounding box center [463, 351] width 161 height 13
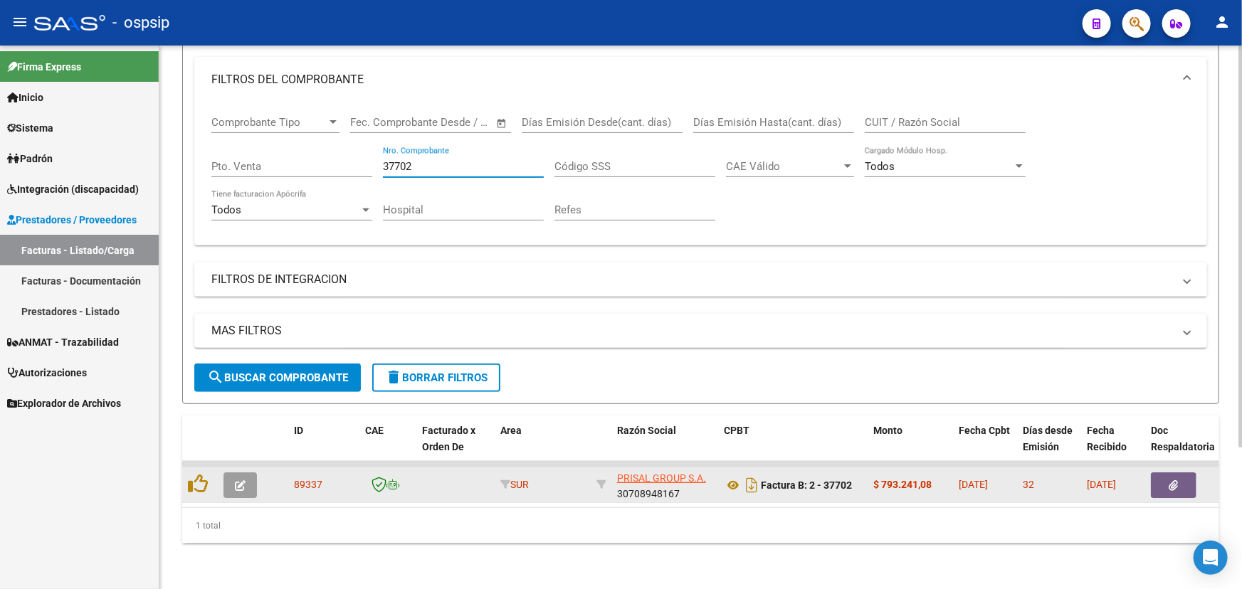
type input "37702"
click at [1169, 480] on icon "button" at bounding box center [1173, 485] width 9 height 11
click at [729, 477] on icon at bounding box center [733, 485] width 19 height 17
